Goal: Information Seeking & Learning: Learn about a topic

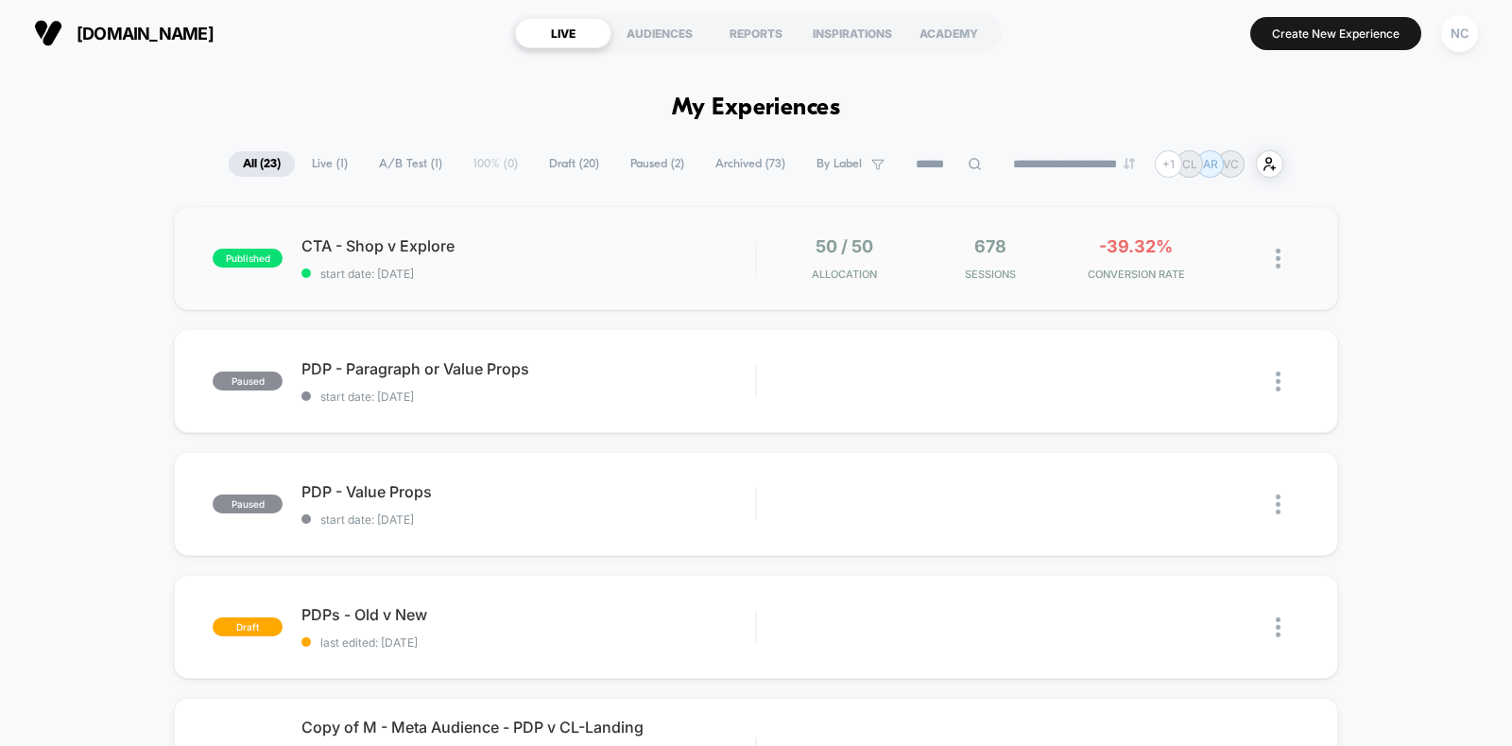
click at [690, 250] on span "CTA - Shop v Explore" at bounding box center [529, 245] width 454 height 19
